Goal: Task Accomplishment & Management: Manage account settings

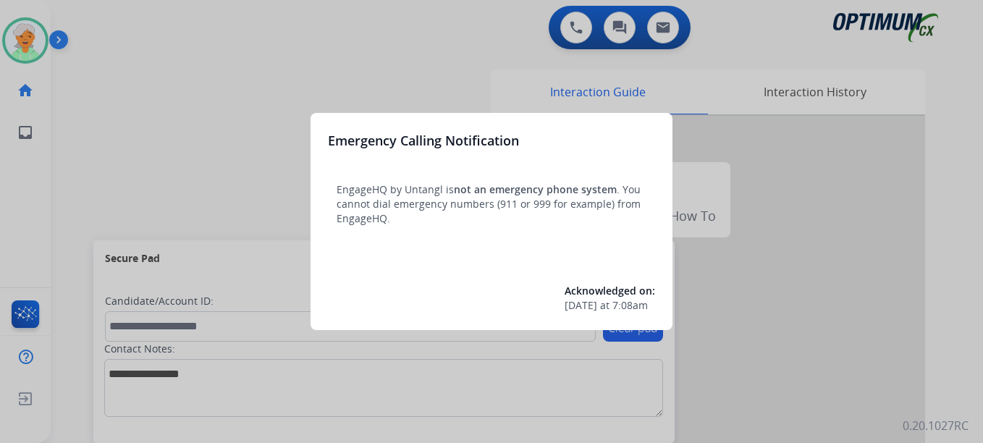
click at [30, 33] on div at bounding box center [491, 221] width 983 height 443
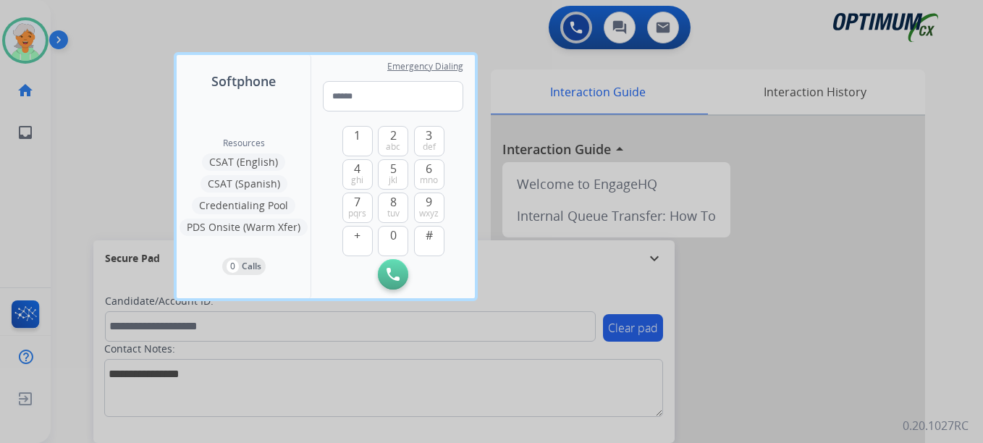
click at [30, 30] on div at bounding box center [491, 221] width 983 height 443
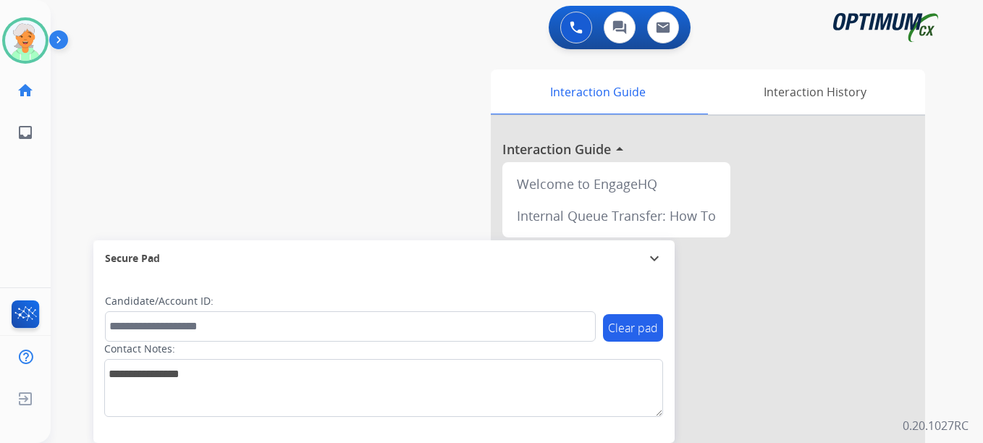
click at [30, 30] on img at bounding box center [25, 40] width 41 height 41
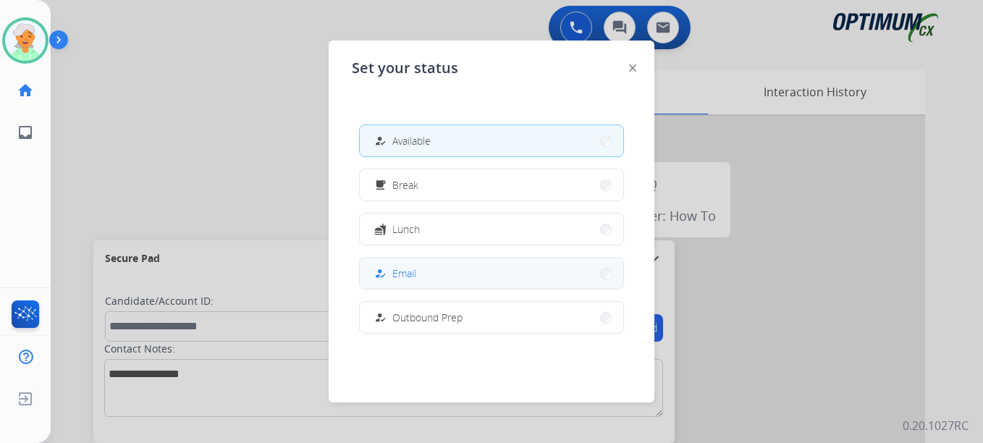
click at [443, 277] on button "how_to_reg Email" at bounding box center [491, 273] width 263 height 31
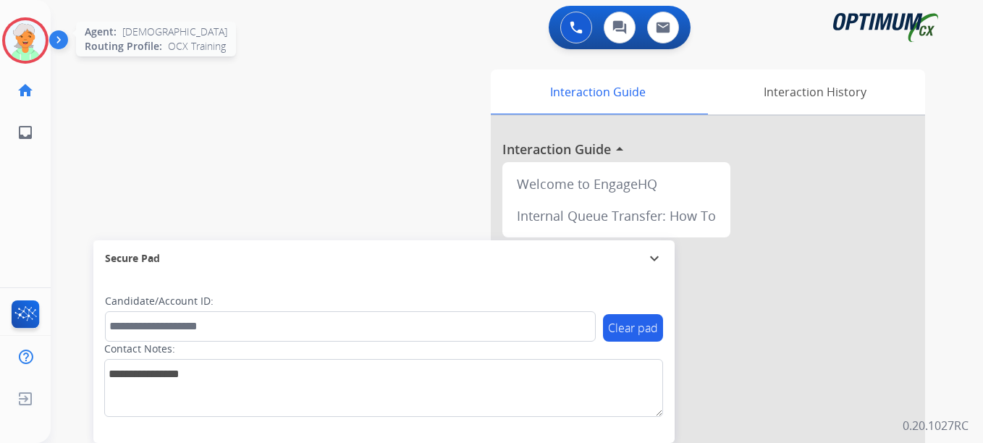
click at [19, 46] on img at bounding box center [25, 40] width 41 height 41
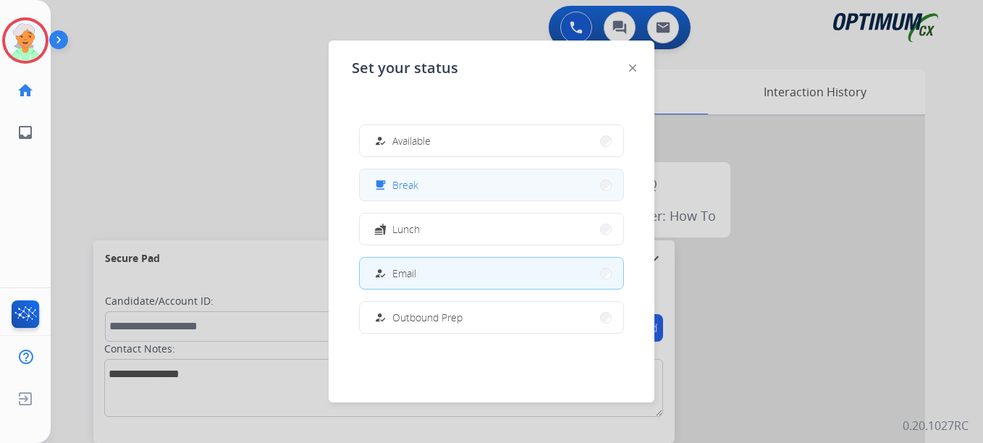
click at [399, 186] on span "Break" at bounding box center [405, 184] width 26 height 15
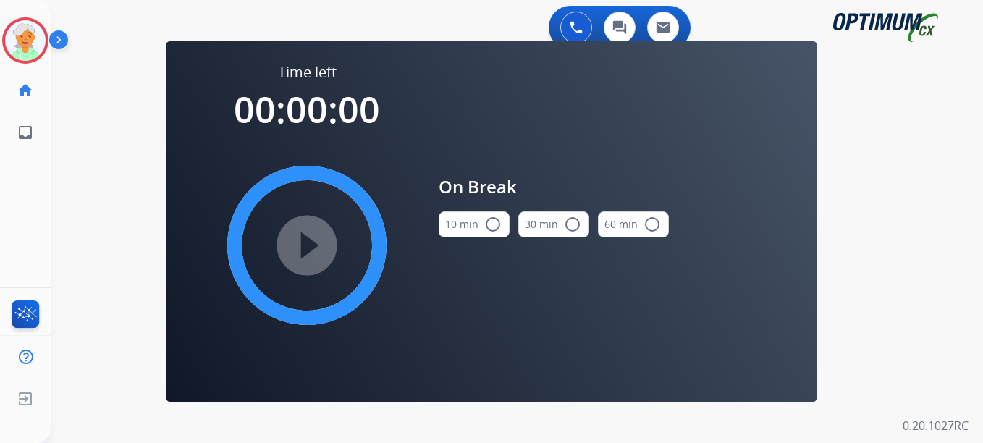
click at [491, 227] on mat-icon "radio_button_unchecked" at bounding box center [492, 224] width 17 height 17
click at [298, 237] on mat-icon "play_circle_filled" at bounding box center [306, 245] width 17 height 17
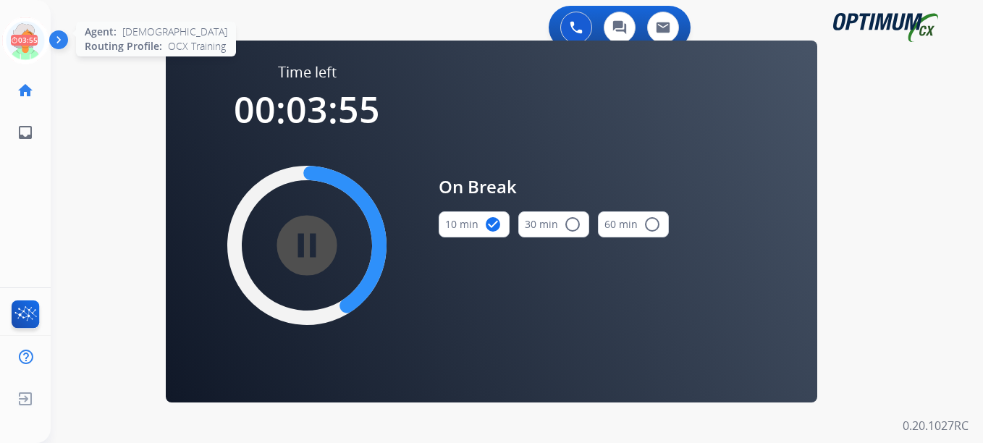
click at [16, 36] on icon at bounding box center [25, 40] width 47 height 47
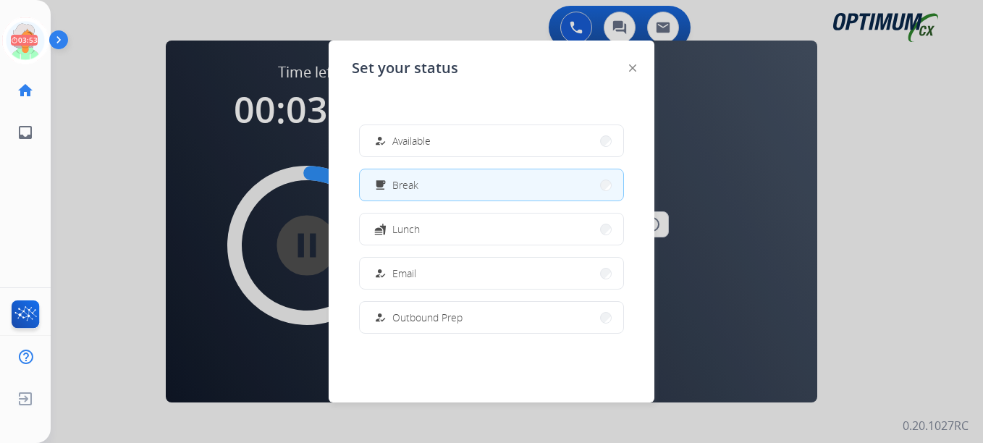
click at [428, 276] on button "how_to_reg Email" at bounding box center [491, 273] width 263 height 31
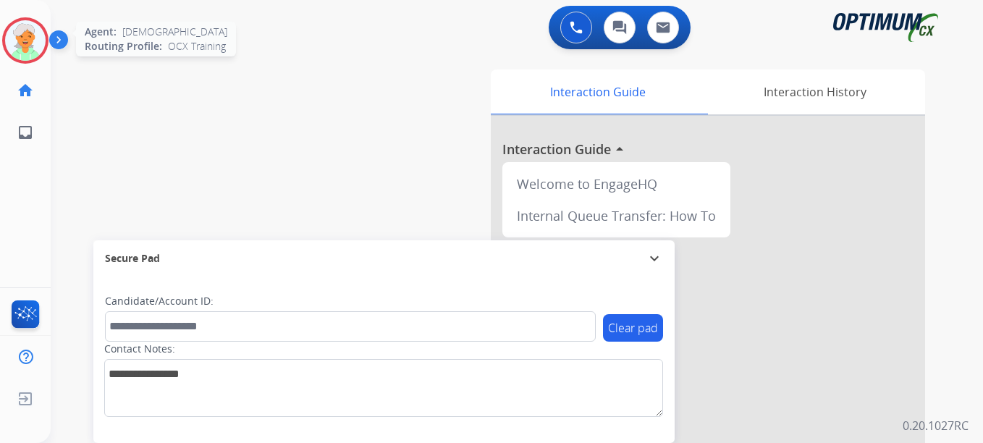
click at [30, 38] on img at bounding box center [25, 40] width 41 height 41
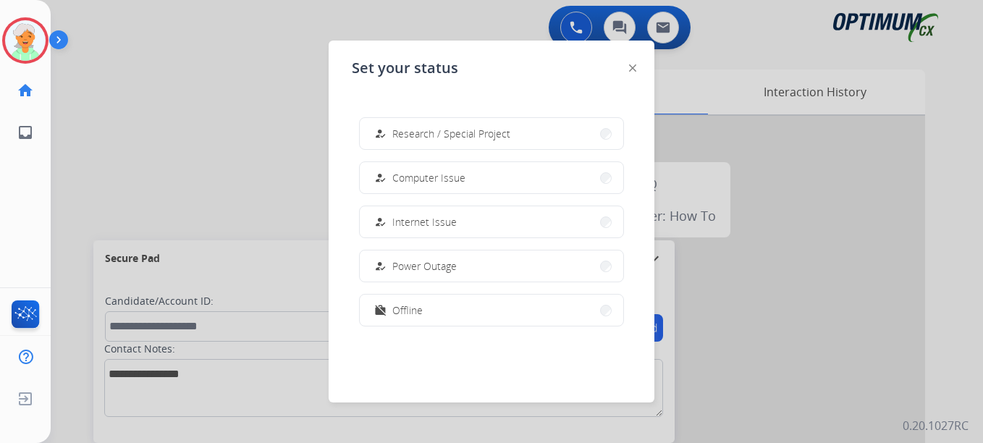
scroll to position [361, 0]
click at [459, 305] on button "work_off Offline" at bounding box center [491, 309] width 263 height 31
